Goal: Task Accomplishment & Management: Use online tool/utility

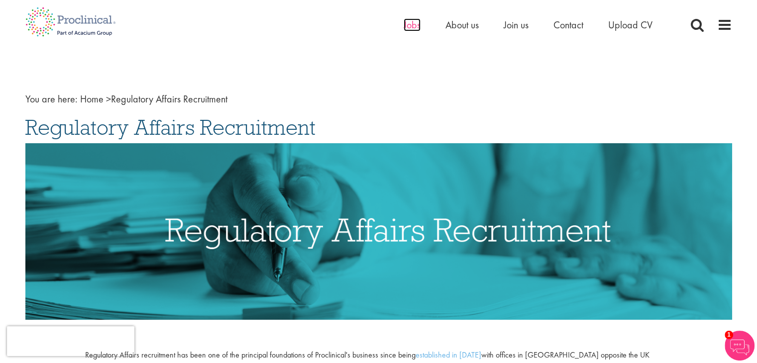
click at [404, 23] on span "Jobs" at bounding box center [412, 24] width 17 height 13
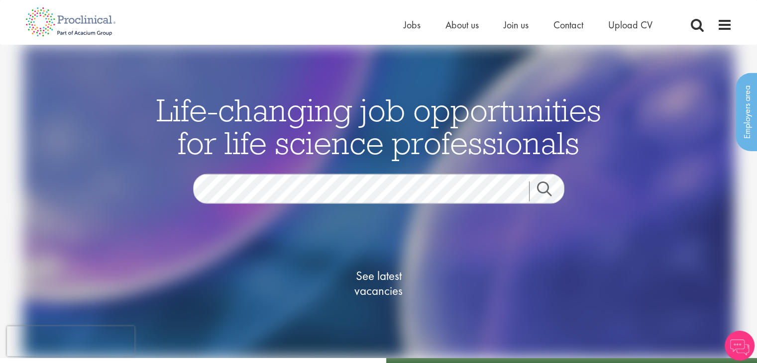
click at [550, 194] on link "Search" at bounding box center [550, 191] width 43 height 20
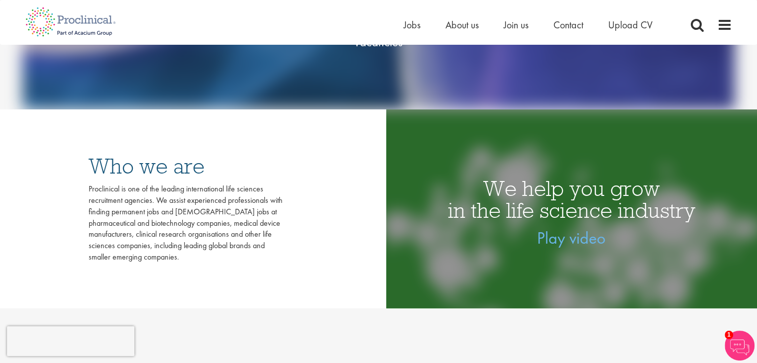
click at [438, 196] on h1 "We help you grow in the life science industry" at bounding box center [571, 200] width 371 height 44
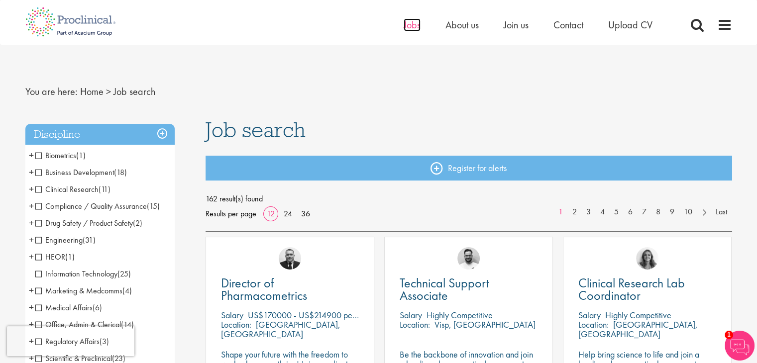
click at [416, 26] on span "Jobs" at bounding box center [412, 24] width 17 height 13
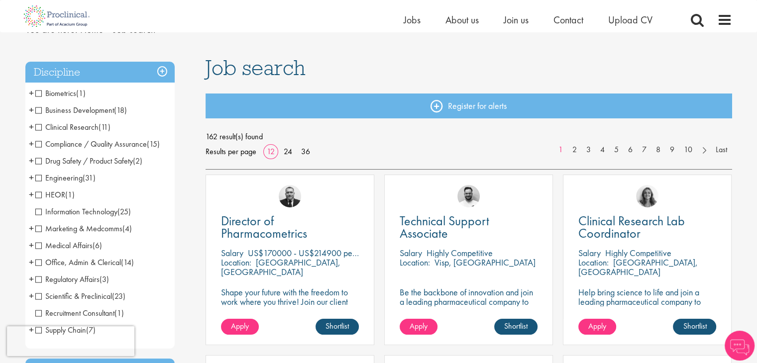
scroll to position [100, 0]
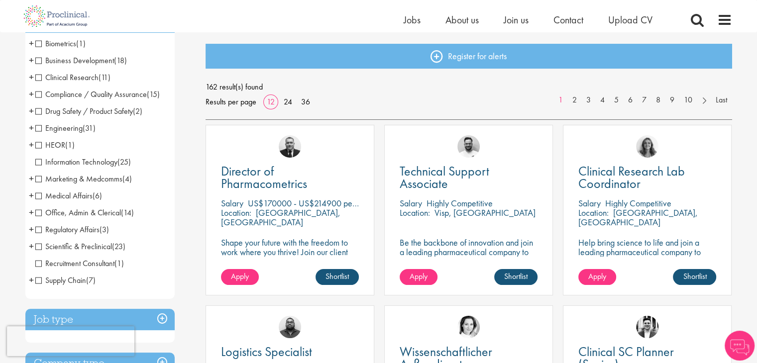
click at [36, 230] on span "Regulatory Affairs" at bounding box center [67, 230] width 64 height 10
